Goal: Complete application form: Complete application form

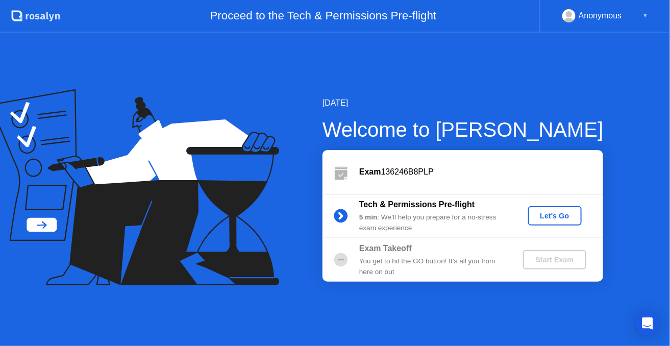
click at [560, 214] on div "Let's Go" at bounding box center [554, 216] width 45 height 8
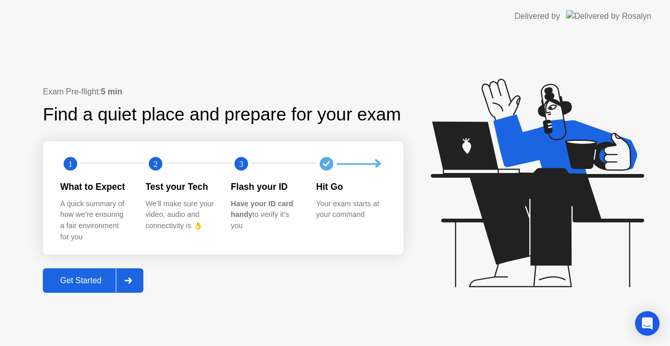
click at [79, 282] on div "Get Started" at bounding box center [81, 280] width 70 height 9
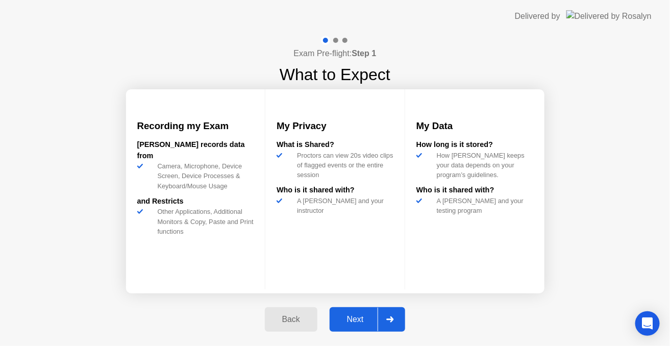
click at [352, 322] on div "Next" at bounding box center [355, 319] width 45 height 9
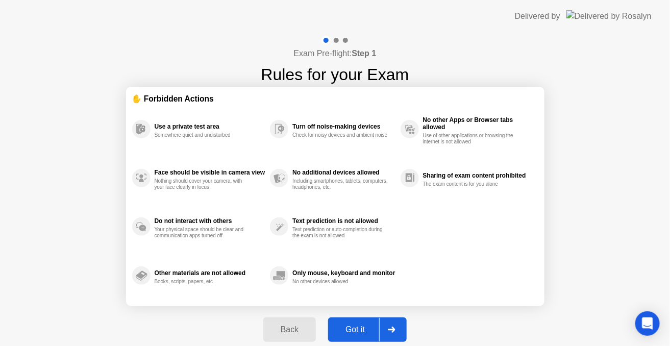
click at [352, 325] on div "Got it" at bounding box center [355, 329] width 48 height 9
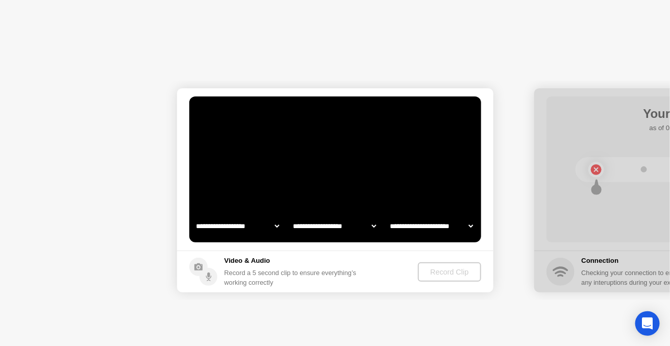
select select "**********"
select select "*******"
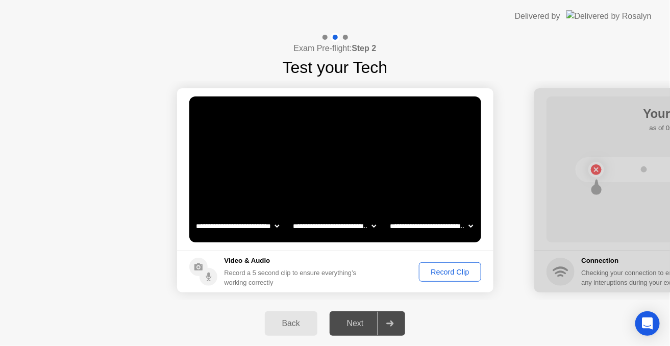
click at [350, 322] on div "Next" at bounding box center [355, 323] width 45 height 9
click at [443, 271] on div "Record Clip" at bounding box center [449, 272] width 55 height 8
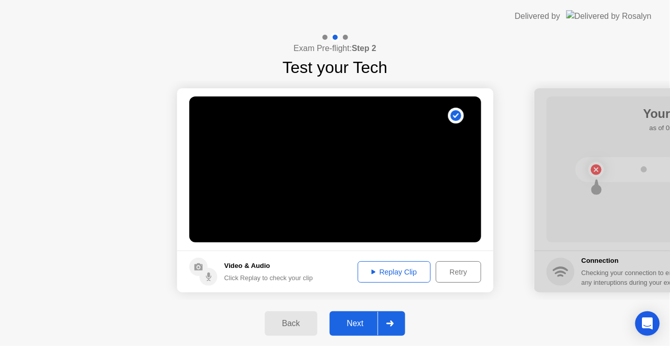
click at [396, 271] on div "Replay Clip" at bounding box center [394, 272] width 66 height 8
click at [358, 326] on div "Next" at bounding box center [355, 323] width 45 height 9
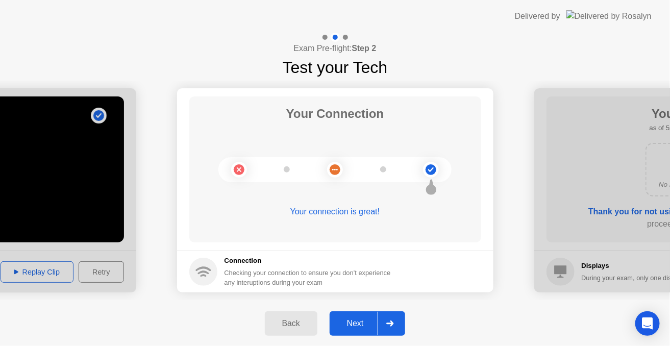
click at [356, 324] on div "Next" at bounding box center [355, 323] width 45 height 9
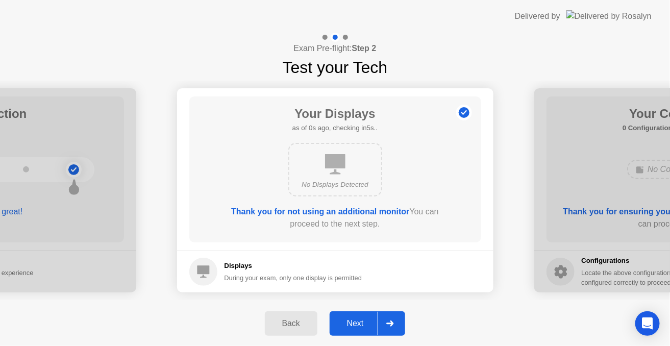
click at [351, 322] on div "Next" at bounding box center [355, 323] width 45 height 9
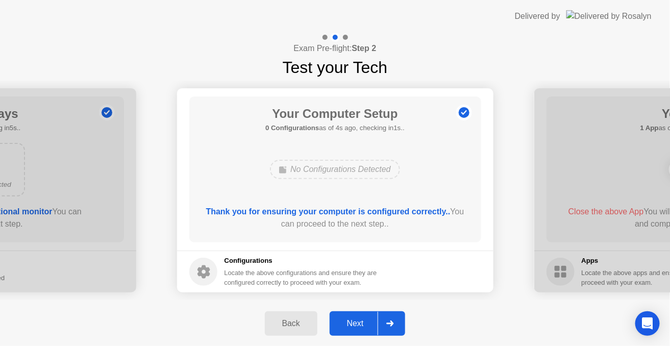
click at [351, 322] on div "Next" at bounding box center [355, 323] width 45 height 9
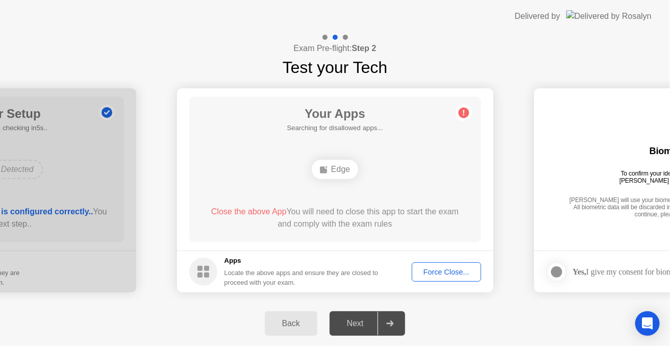
click at [351, 322] on div "Next" at bounding box center [355, 323] width 45 height 9
click at [435, 273] on div "Force Close..." at bounding box center [446, 272] width 62 height 8
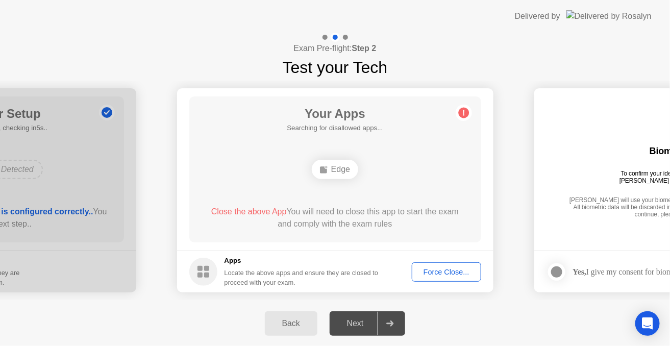
click at [452, 270] on div "Force Close..." at bounding box center [446, 272] width 62 height 8
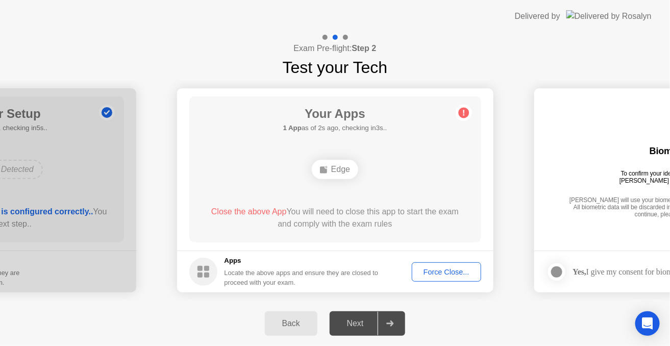
click at [361, 321] on div "Next" at bounding box center [355, 323] width 45 height 9
click at [447, 272] on div "Force Close..." at bounding box center [446, 272] width 62 height 8
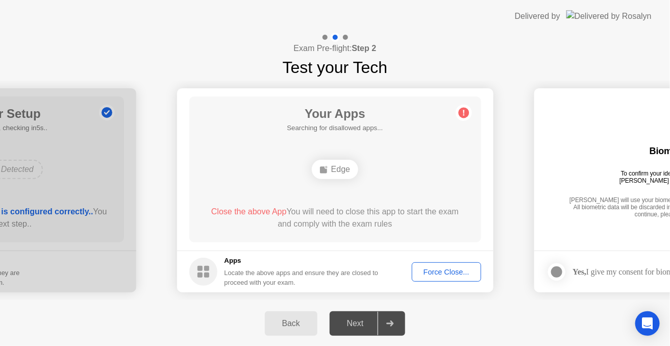
click at [441, 270] on div "Force Close..." at bounding box center [446, 272] width 62 height 8
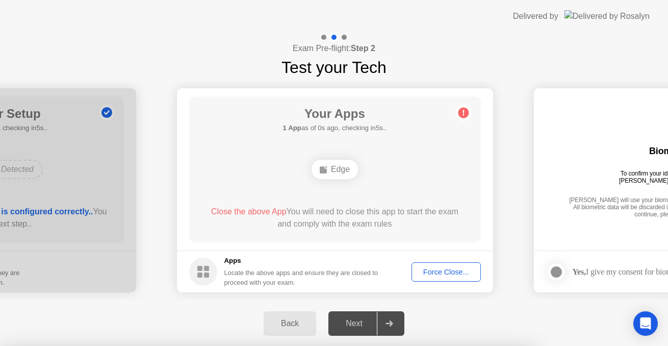
click at [438, 345] on div at bounding box center [334, 346] width 668 height 0
click at [500, 345] on div at bounding box center [334, 346] width 668 height 0
drag, startPoint x: 373, startPoint y: 236, endPoint x: 375, endPoint y: 208, distance: 28.1
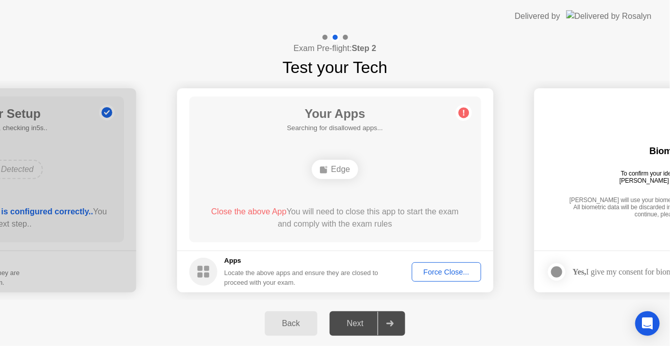
click at [244, 212] on span "Close the above App" at bounding box center [248, 211] width 75 height 9
click at [354, 324] on div "Next" at bounding box center [355, 323] width 45 height 9
click at [392, 324] on icon at bounding box center [390, 323] width 7 height 6
click at [443, 270] on div "Force Close..." at bounding box center [446, 272] width 62 height 8
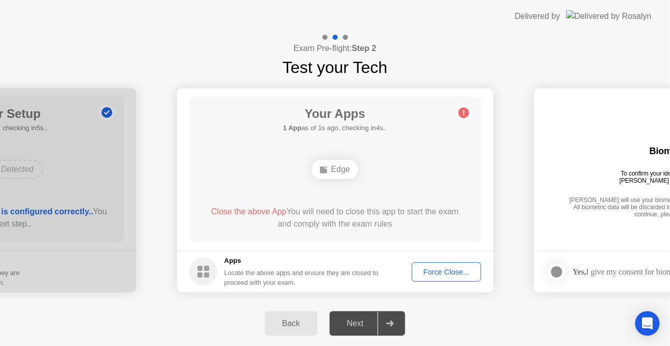
click at [442, 272] on div "Force Close..." at bounding box center [446, 272] width 62 height 8
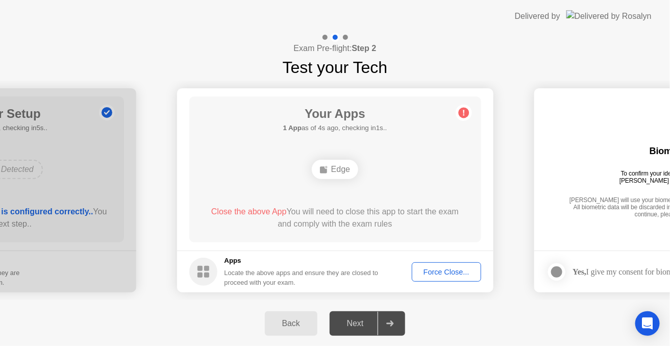
click at [436, 271] on div "Force Close..." at bounding box center [446, 272] width 62 height 8
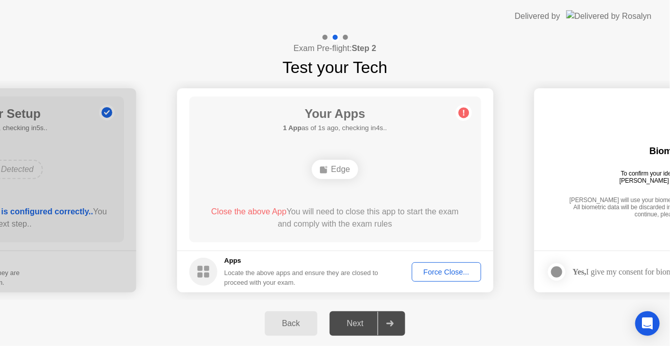
click at [450, 273] on div "Force Close..." at bounding box center [446, 272] width 62 height 8
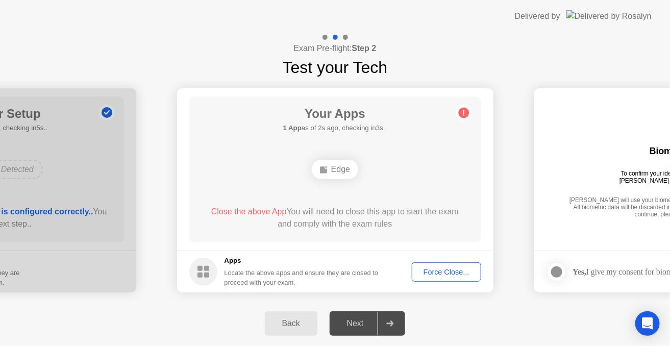
click at [445, 272] on div "Force Close..." at bounding box center [446, 272] width 62 height 8
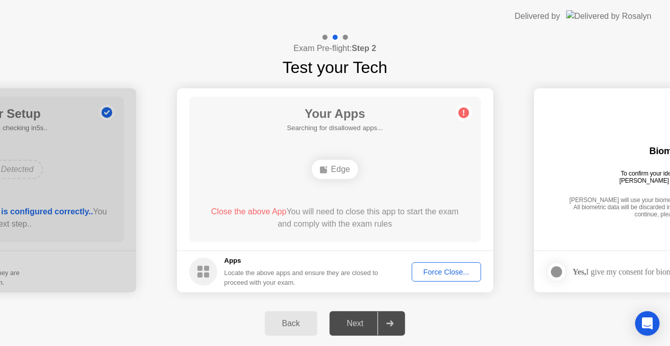
click at [442, 271] on div "Force Close..." at bounding box center [446, 272] width 62 height 8
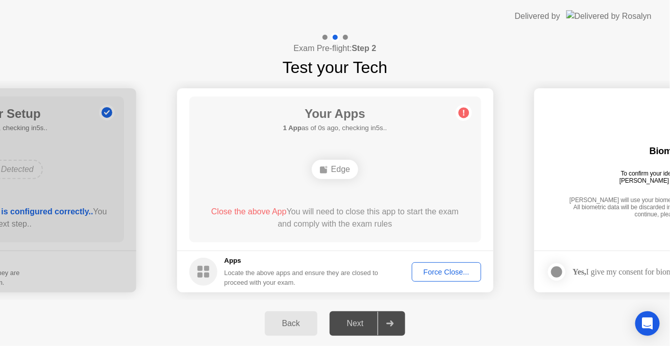
click at [355, 319] on div "Next" at bounding box center [355, 323] width 45 height 9
click at [359, 322] on div "Next" at bounding box center [355, 323] width 45 height 9
click at [358, 321] on div "Next" at bounding box center [355, 323] width 45 height 9
click at [397, 323] on div at bounding box center [389, 323] width 24 height 23
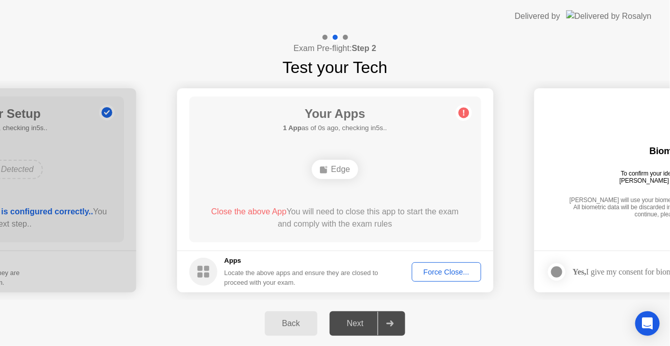
click at [240, 213] on span "Close the above App" at bounding box center [248, 211] width 75 height 9
click at [331, 169] on div "Edge" at bounding box center [335, 169] width 46 height 19
click at [448, 268] on div "Force Close..." at bounding box center [446, 272] width 62 height 8
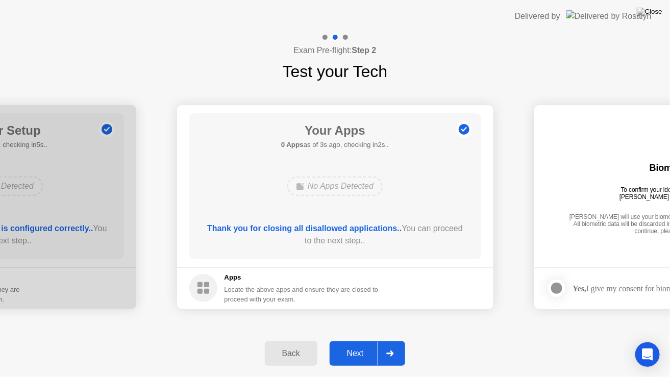
click at [350, 345] on div "Next" at bounding box center [355, 353] width 45 height 9
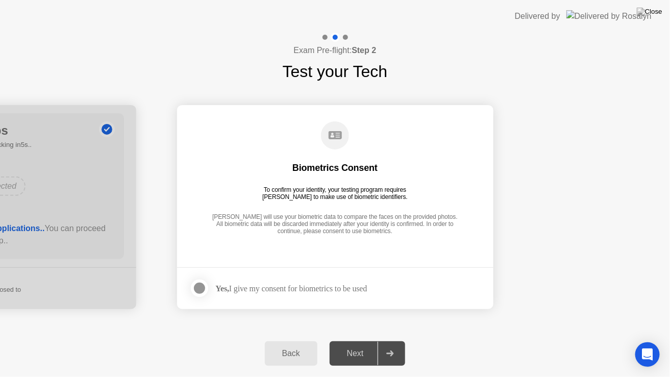
click at [356, 345] on div "Next" at bounding box center [355, 353] width 45 height 9
click at [199, 288] on div at bounding box center [199, 288] width 12 height 12
click at [355, 345] on div "Next" at bounding box center [355, 353] width 45 height 9
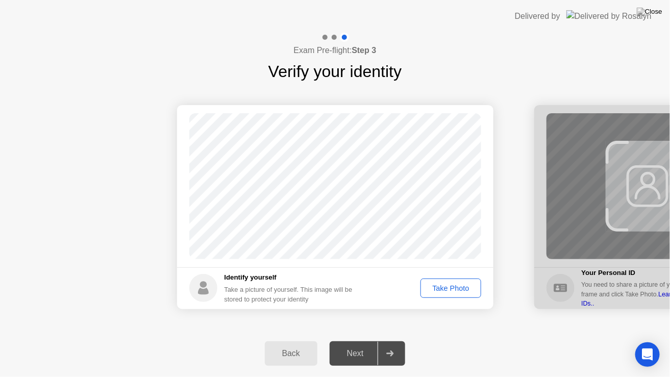
click at [448, 286] on div "Take Photo" at bounding box center [450, 288] width 53 height 8
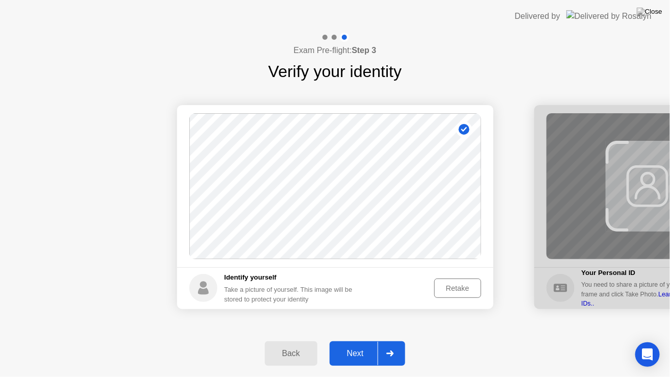
click at [356, 345] on div "Next" at bounding box center [355, 353] width 45 height 9
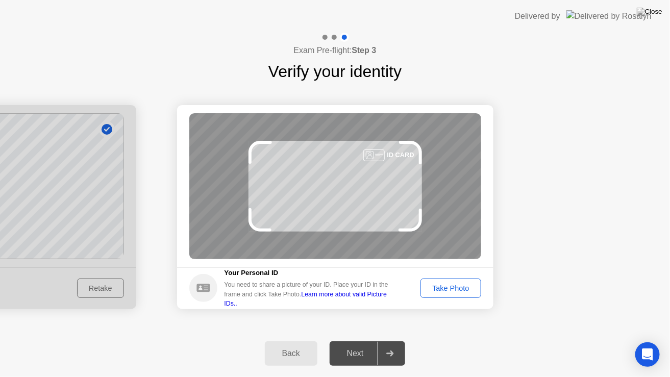
click at [440, 287] on div "Take Photo" at bounding box center [450, 288] width 53 height 8
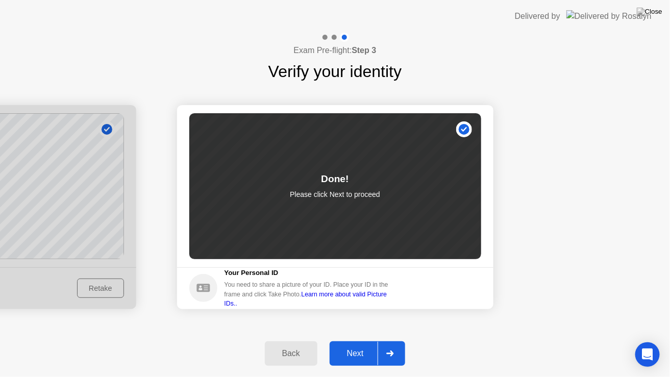
click at [354, 345] on div "Next" at bounding box center [355, 353] width 45 height 9
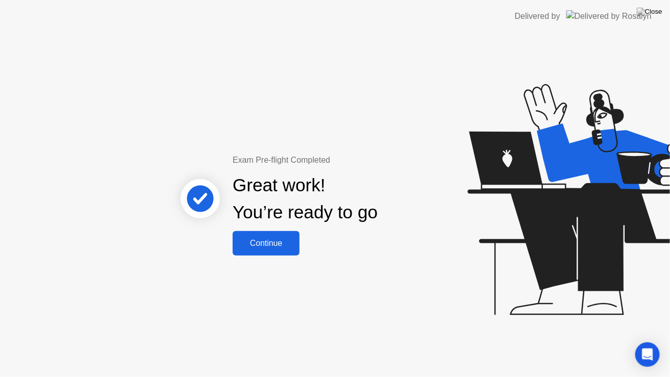
click at [268, 244] on div "Continue" at bounding box center [266, 243] width 61 height 9
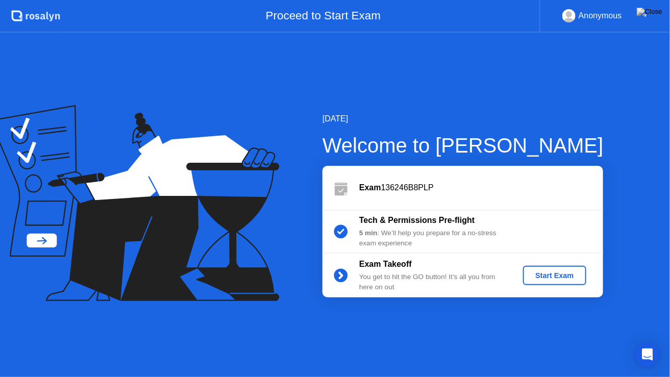
click at [545, 273] on div "Start Exam" at bounding box center [554, 275] width 55 height 8
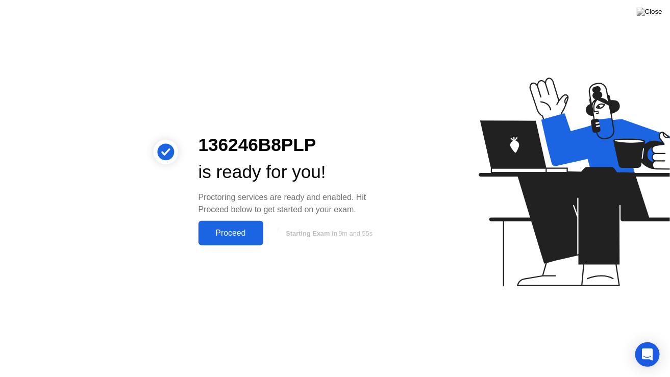
click at [234, 230] on div "Proceed" at bounding box center [230, 233] width 59 height 9
